Goal: Check status: Check status

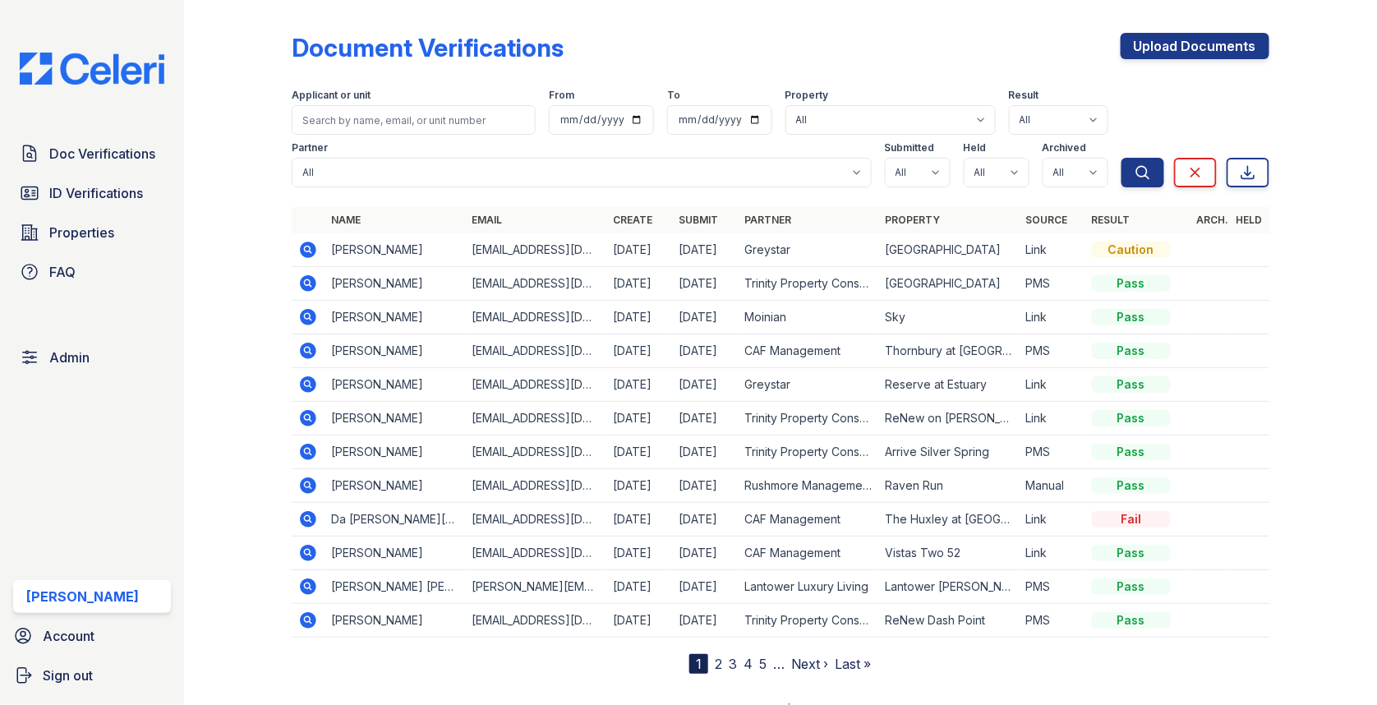
click at [99, 136] on div "Doc Verifications ID Verifications Properties FAQ Admin [PERSON_NAME] Account S…" at bounding box center [92, 352] width 184 height 705
click at [97, 144] on span "Doc Verifications" at bounding box center [102, 154] width 106 height 20
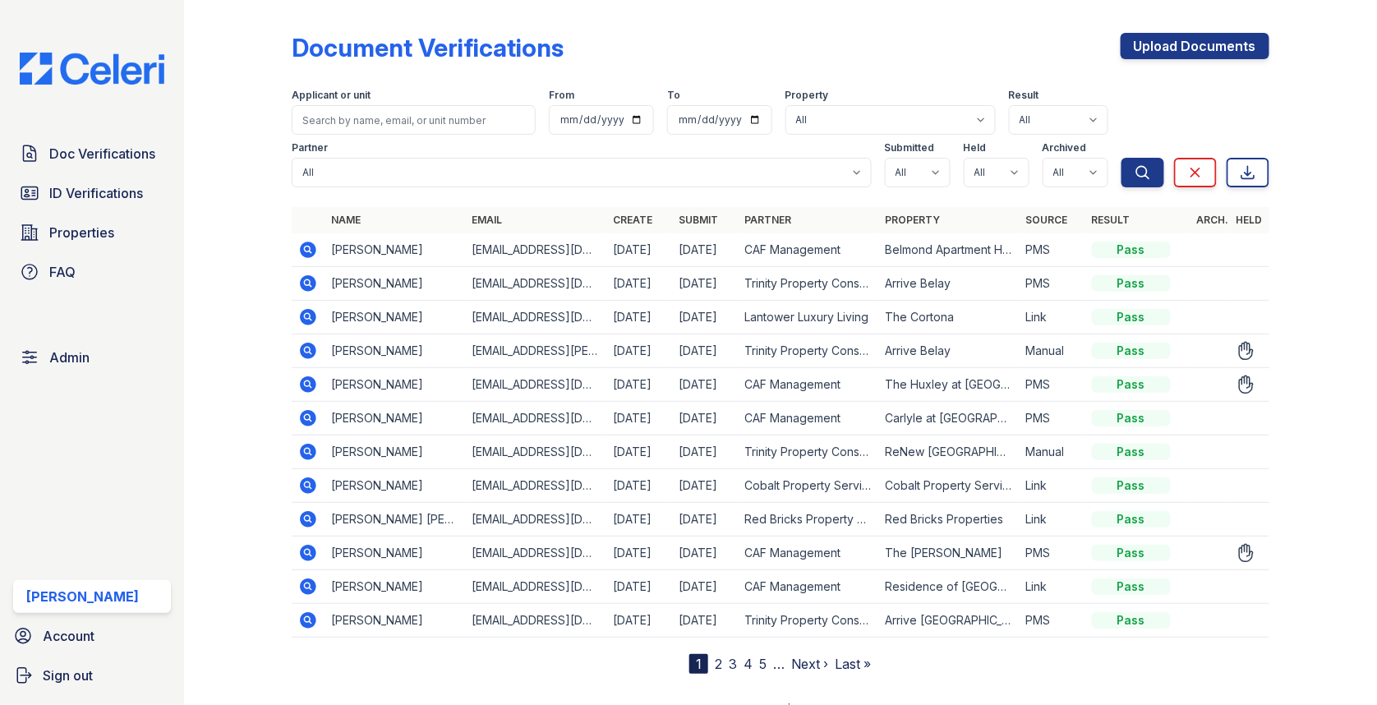
click at [303, 347] on icon at bounding box center [308, 351] width 16 height 16
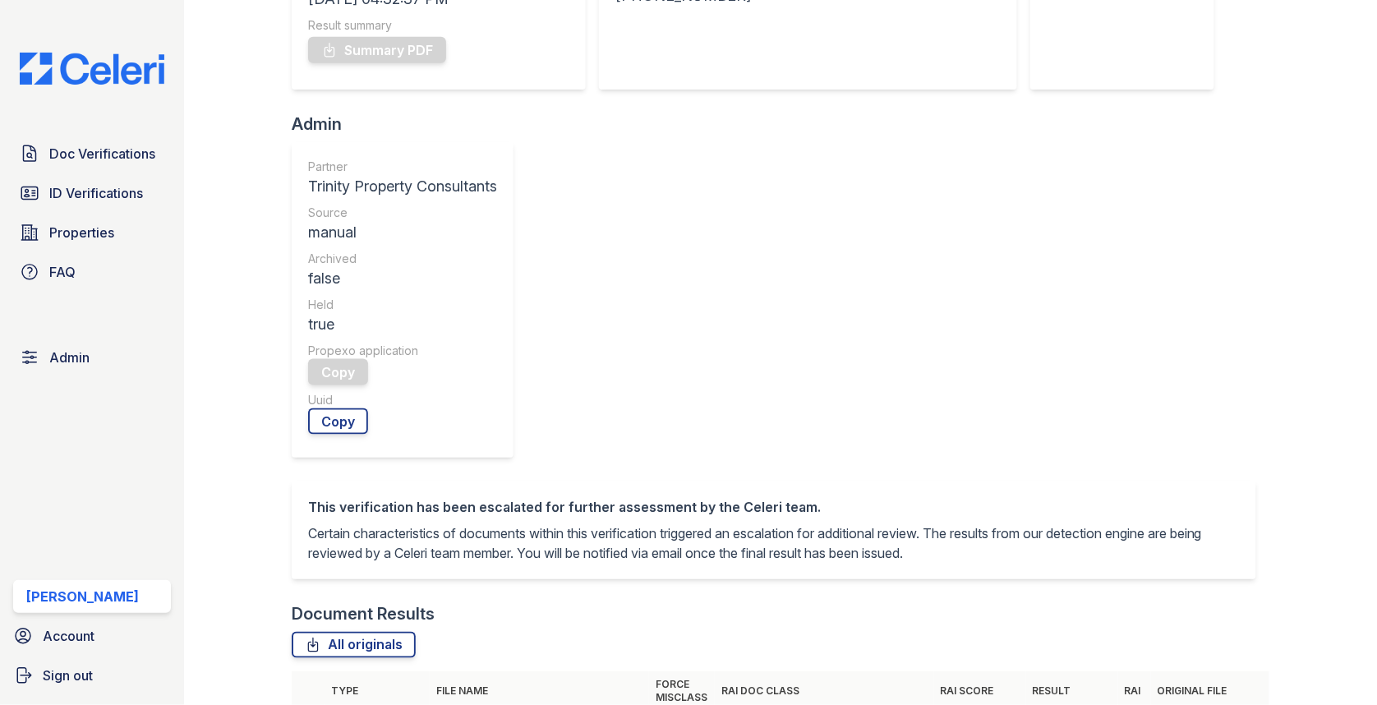
scroll to position [471, 0]
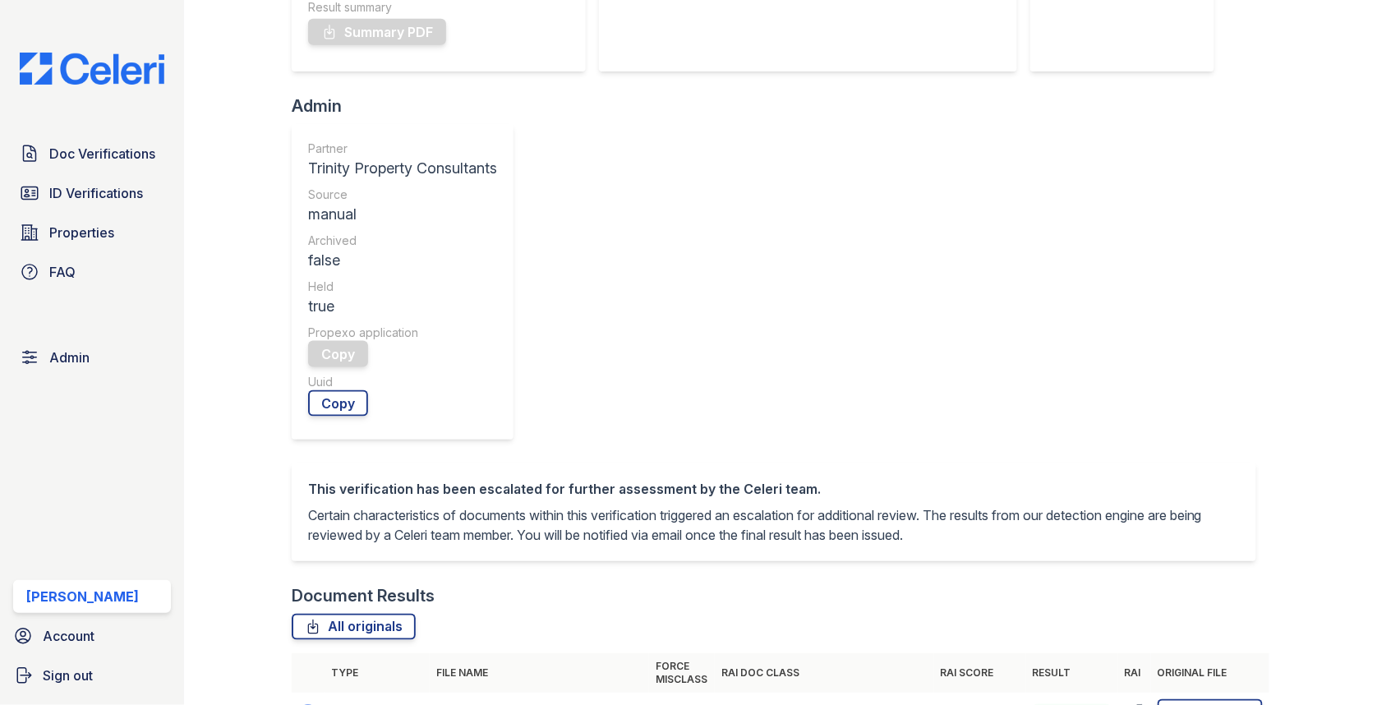
click at [306, 704] on icon at bounding box center [307, 711] width 4 height 4
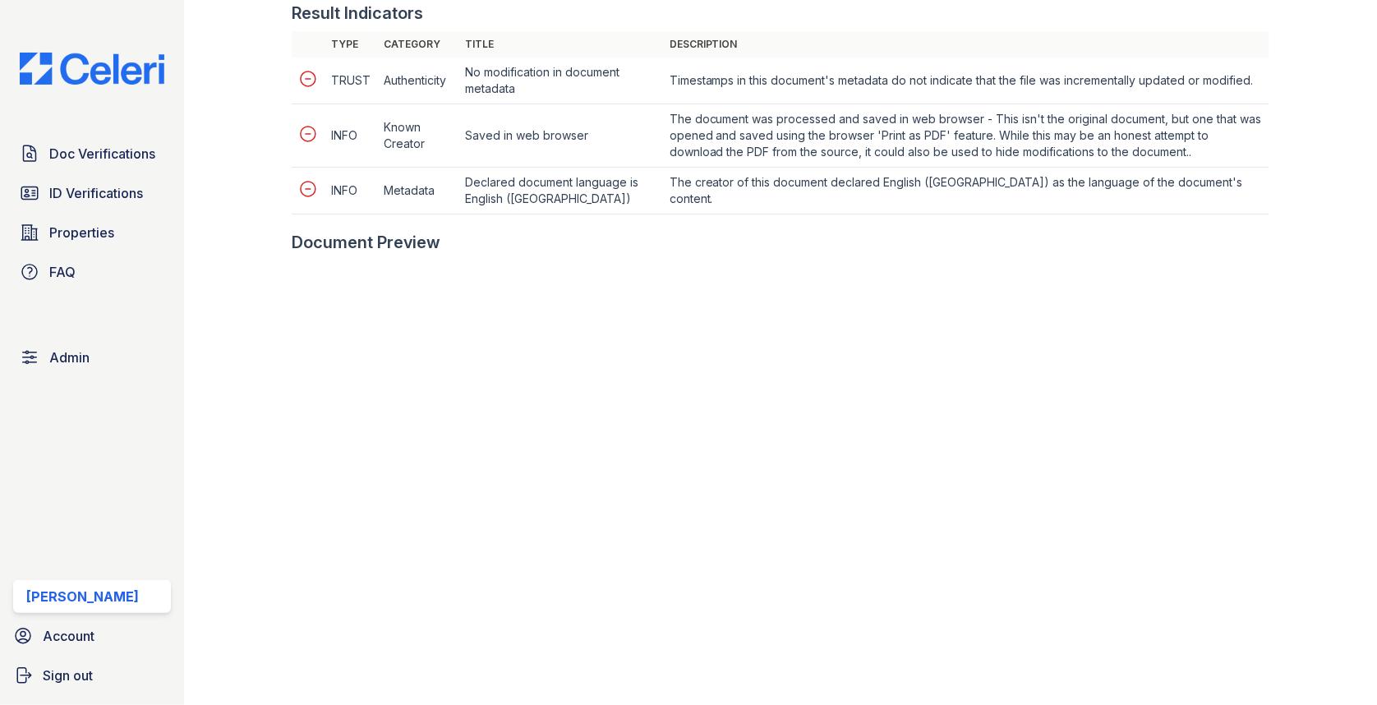
scroll to position [811, 0]
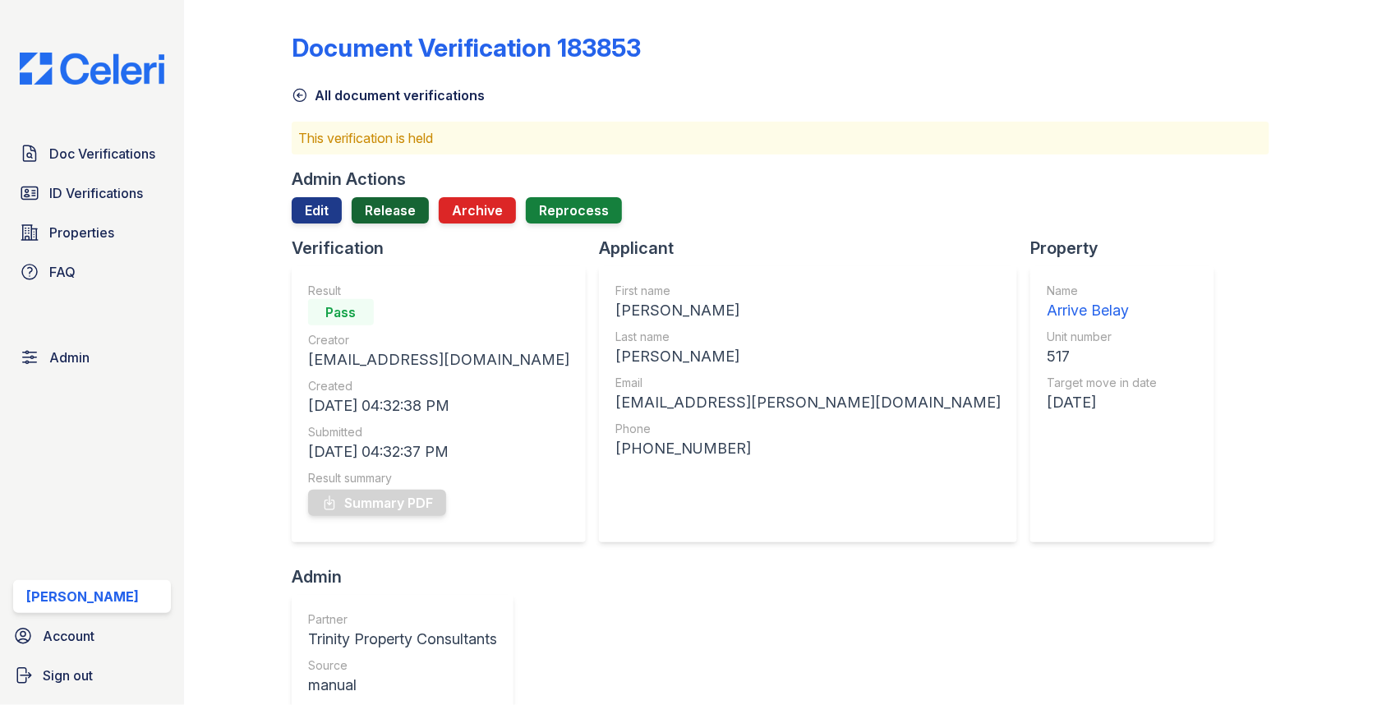
click at [402, 215] on link "Release" at bounding box center [390, 210] width 77 height 26
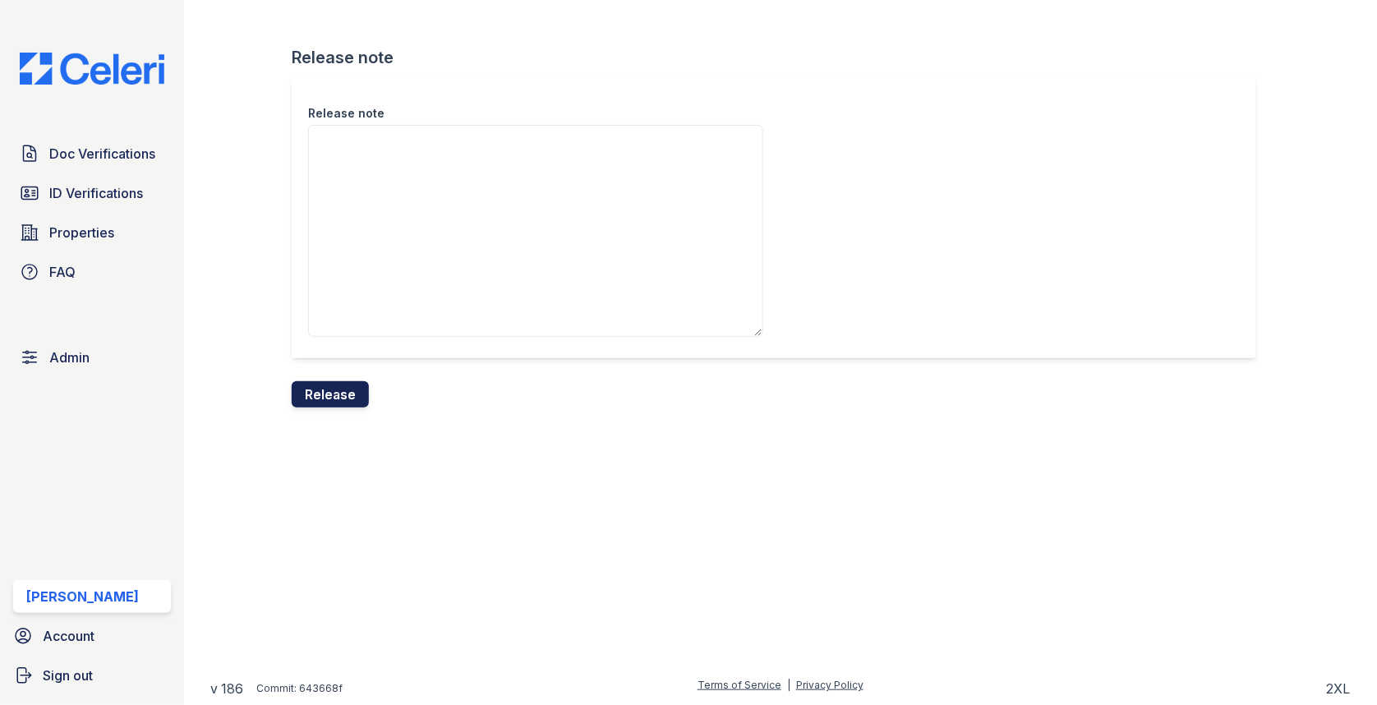
click at [332, 397] on button "Release" at bounding box center [330, 394] width 77 height 26
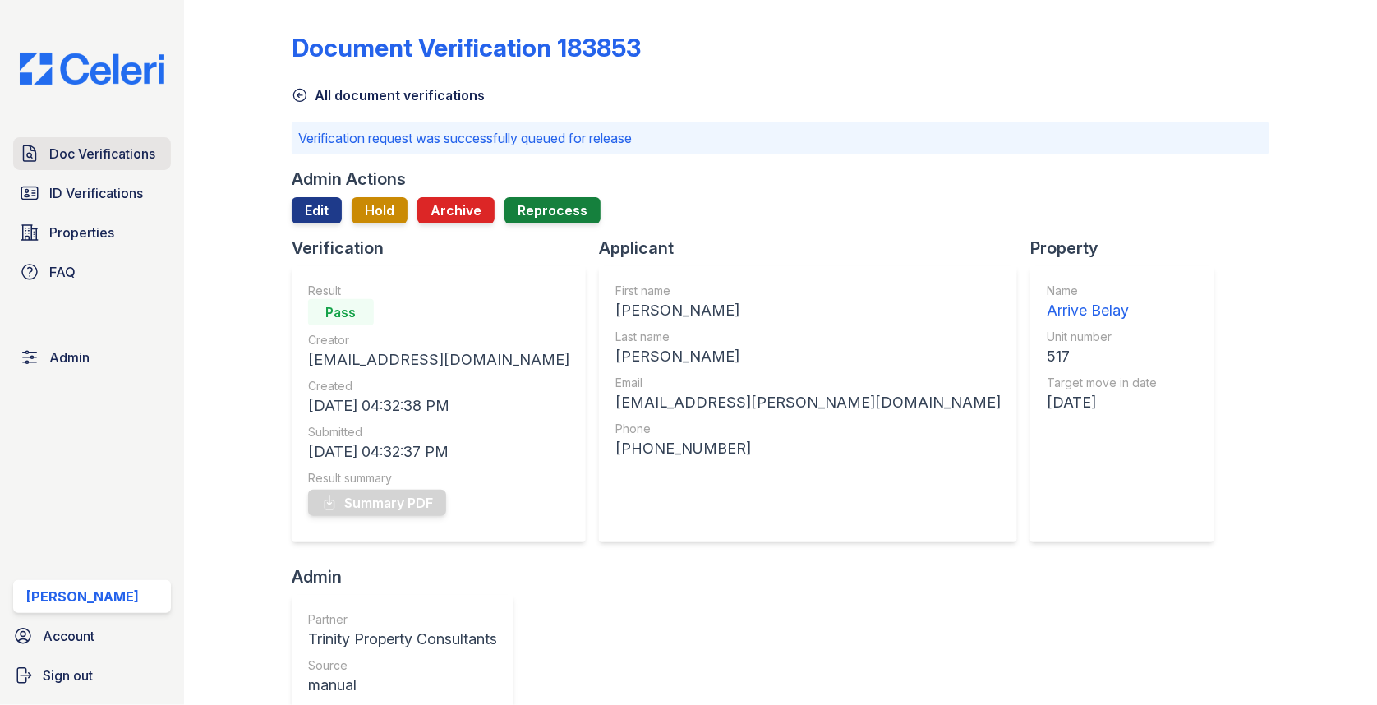
click at [63, 168] on link "Doc Verifications" at bounding box center [92, 153] width 158 height 33
